Goal: Task Accomplishment & Management: Use online tool/utility

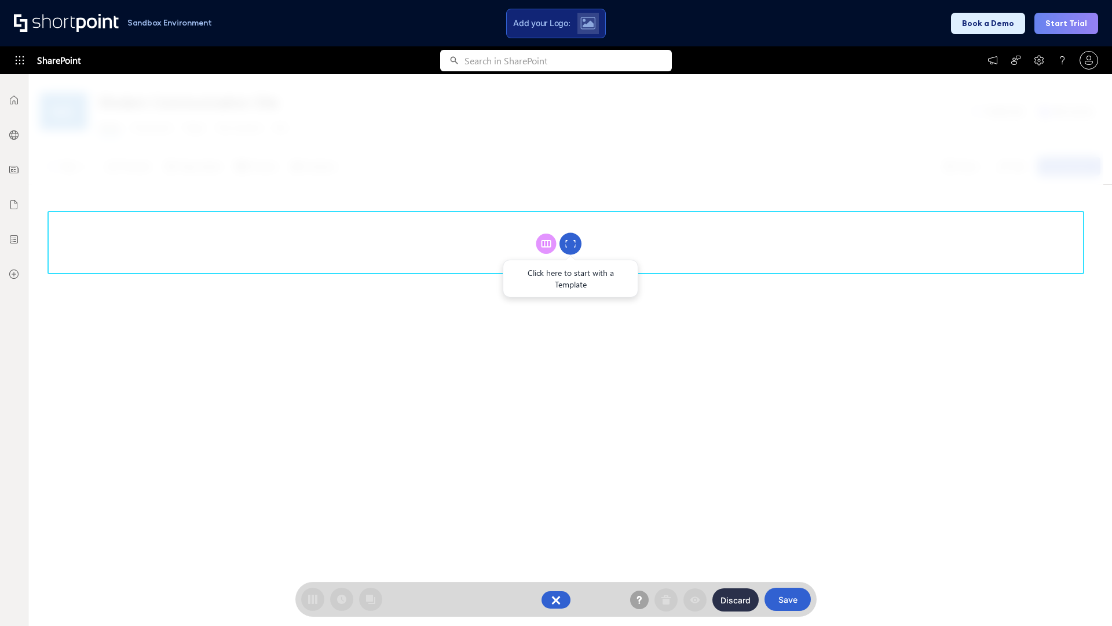
click at [571, 243] on circle at bounding box center [571, 244] width 22 height 22
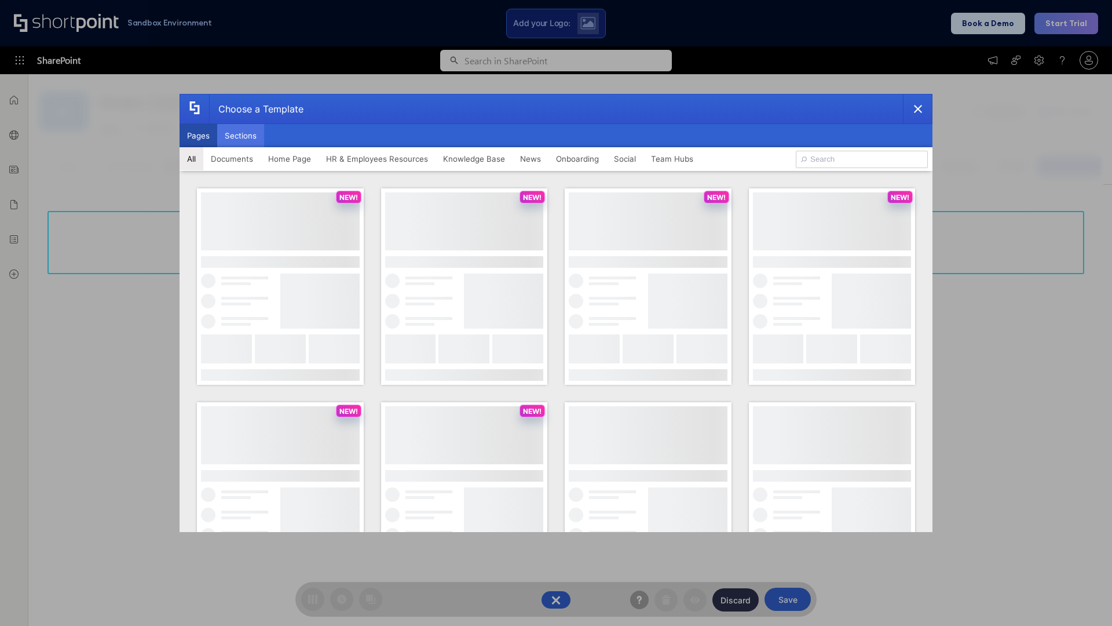
click at [240, 136] on button "Sections" at bounding box center [240, 135] width 47 height 23
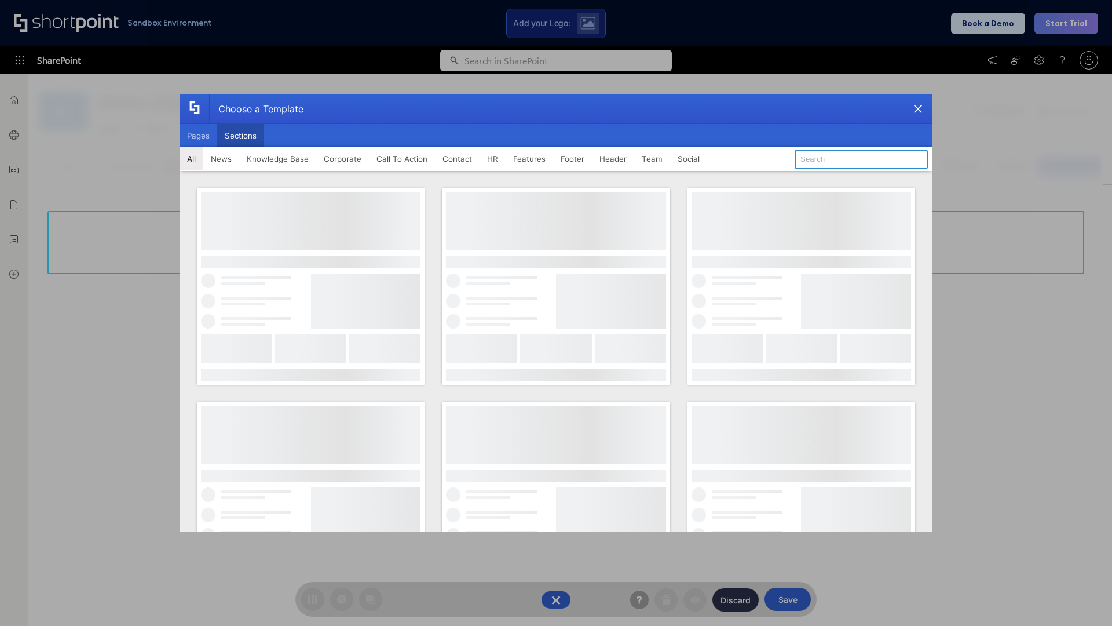
type input "CTA 3"
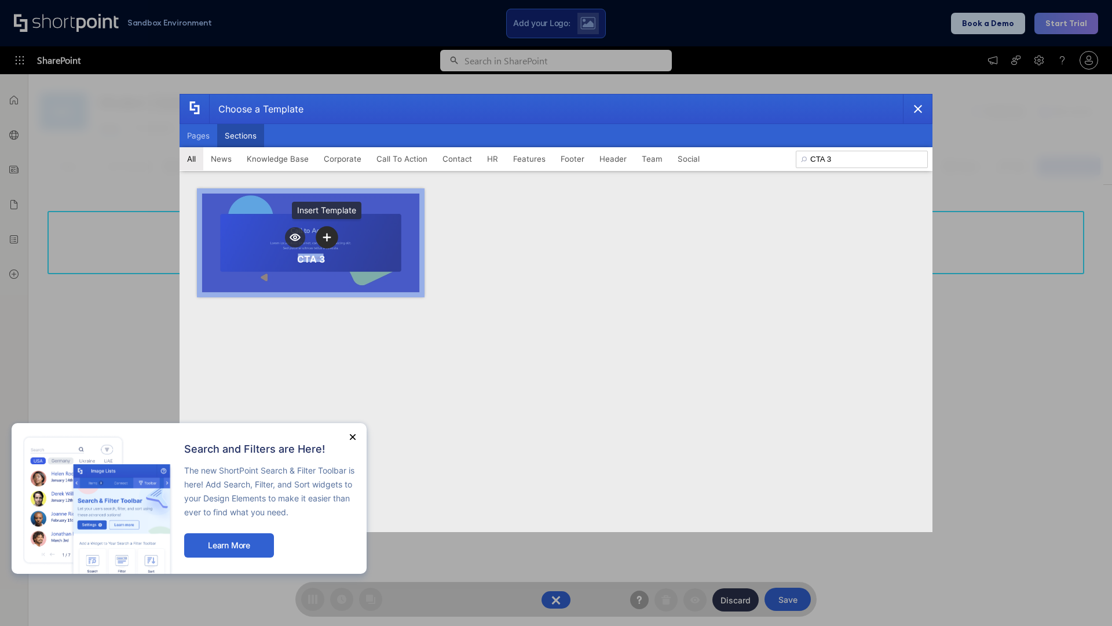
click at [327, 237] on icon "template selector" at bounding box center [327, 237] width 8 height 8
